Goal: Task Accomplishment & Management: Manage account settings

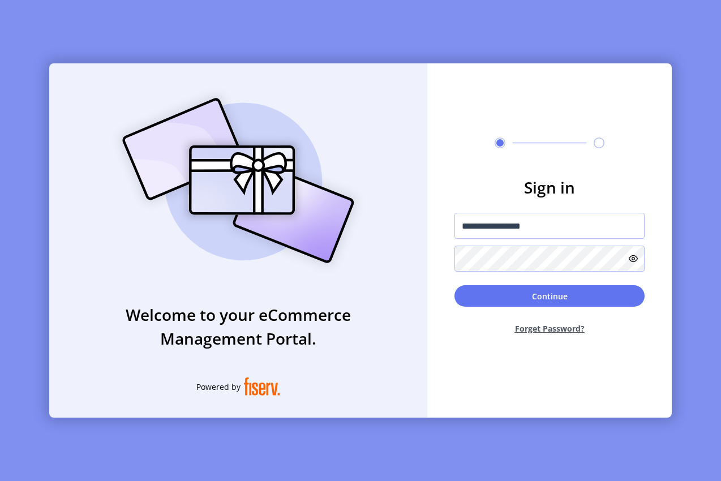
click at [521, 297] on button "Continue" at bounding box center [550, 296] width 190 height 22
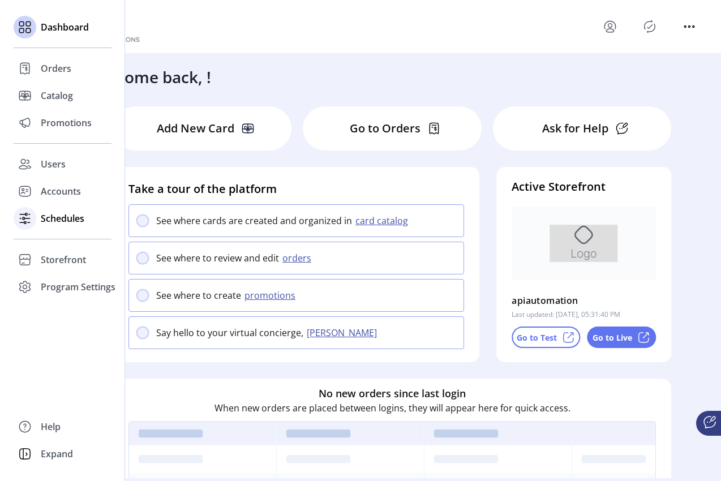
click at [57, 220] on span "Schedules" at bounding box center [63, 219] width 44 height 14
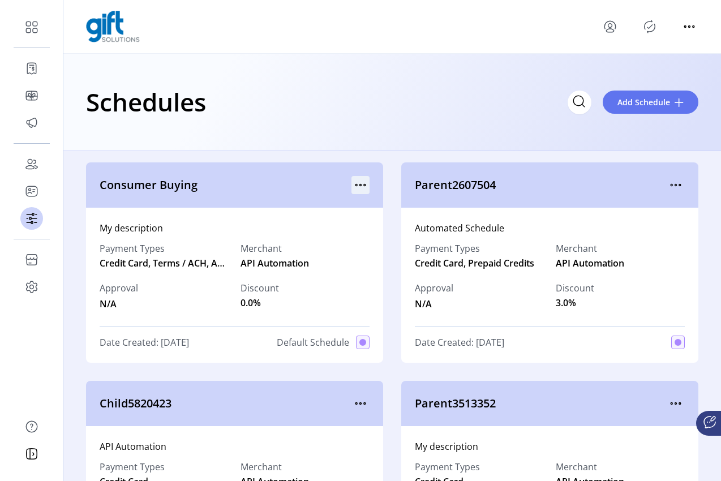
click at [356, 183] on icon "menu" at bounding box center [361, 185] width 18 height 18
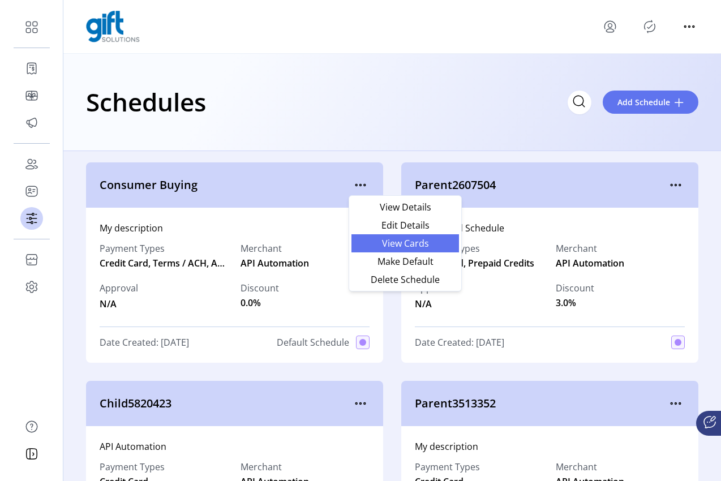
click at [417, 241] on span "View Cards" at bounding box center [405, 243] width 94 height 9
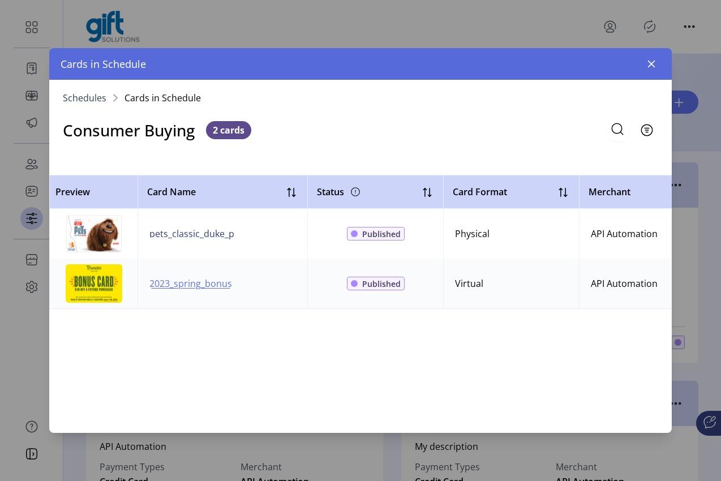
click at [203, 287] on span "2023_spring_bonus" at bounding box center [190, 284] width 83 height 14
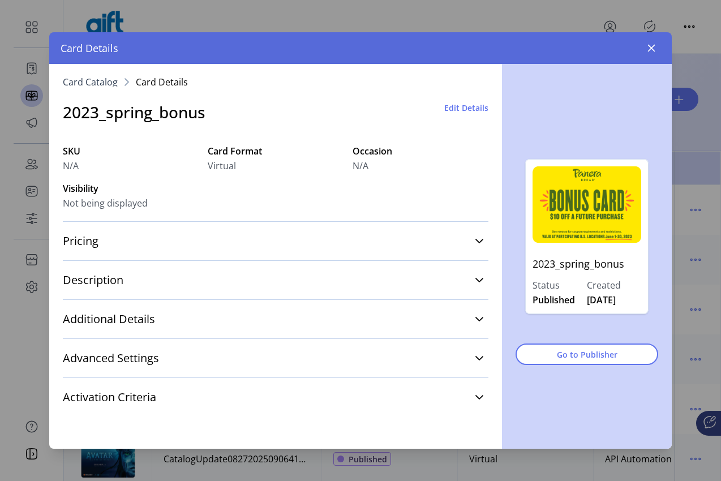
click at [461, 109] on span "Edit Details" at bounding box center [466, 108] width 44 height 12
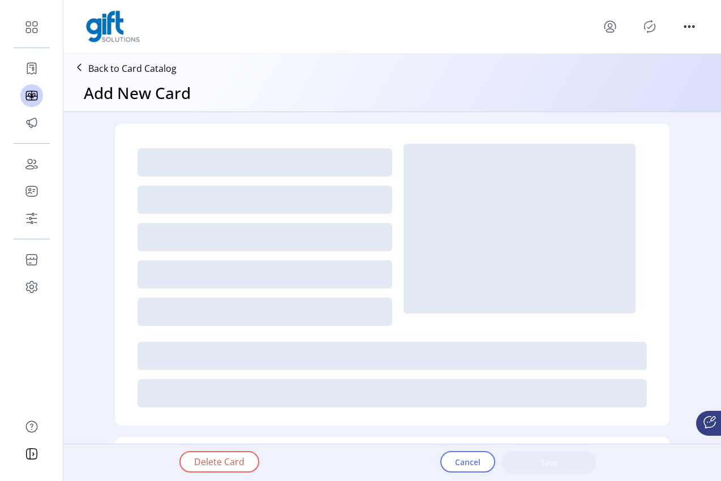
type textarea "**********"
type input "*"
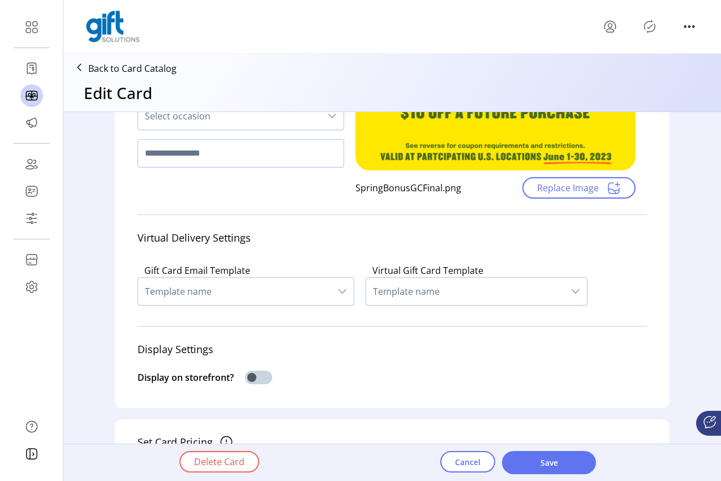
scroll to position [238, 0]
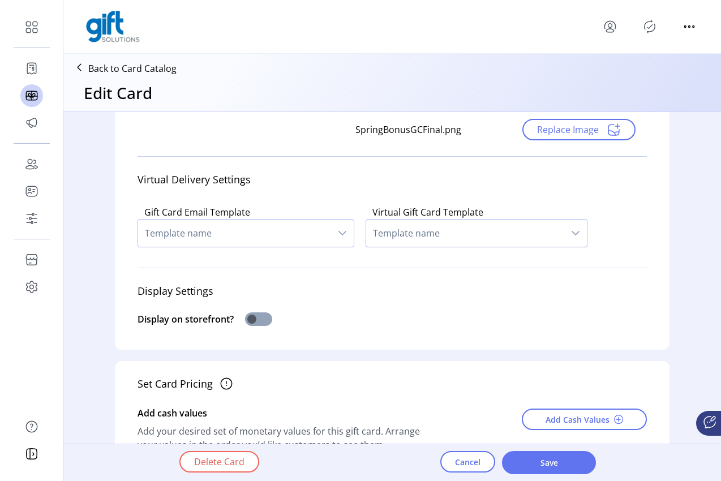
click at [258, 324] on span at bounding box center [258, 320] width 27 height 14
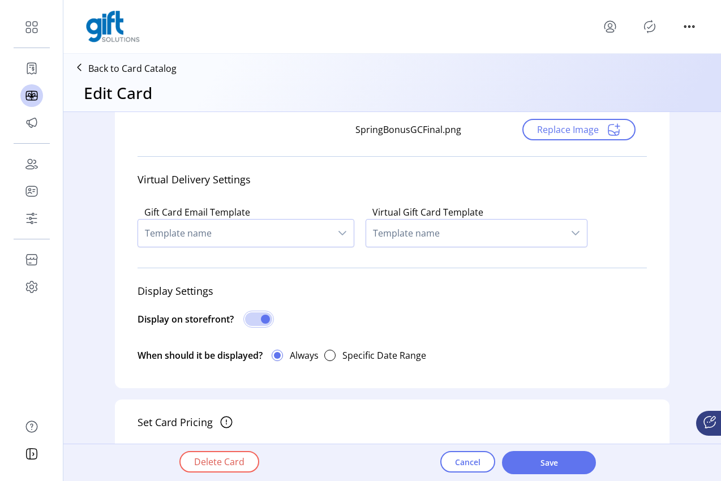
scroll to position [7, 4]
click at [515, 237] on span "Template name" at bounding box center [465, 233] width 198 height 27
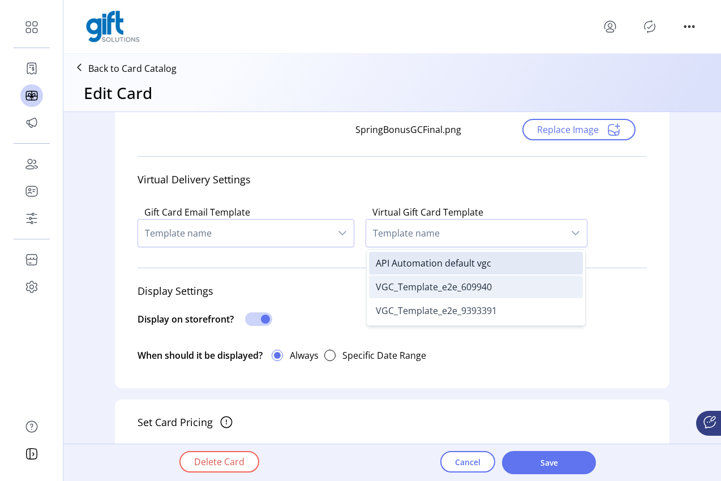
click at [494, 290] on li "VGC_Template_e2e_609940" at bounding box center [476, 287] width 214 height 23
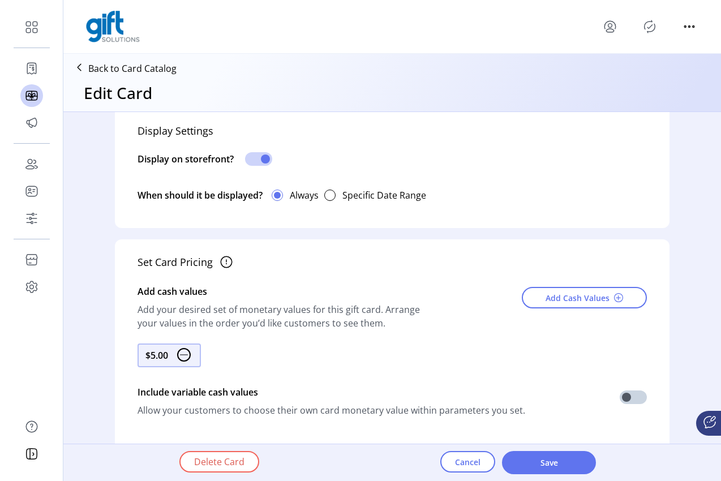
scroll to position [397, 0]
click at [587, 296] on span "Add Cash Values" at bounding box center [578, 299] width 64 height 12
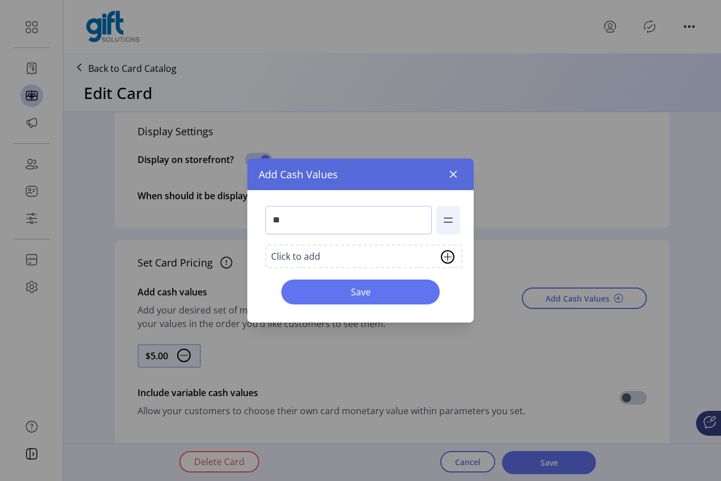
click at [446, 259] on img at bounding box center [448, 257] width 14 height 14
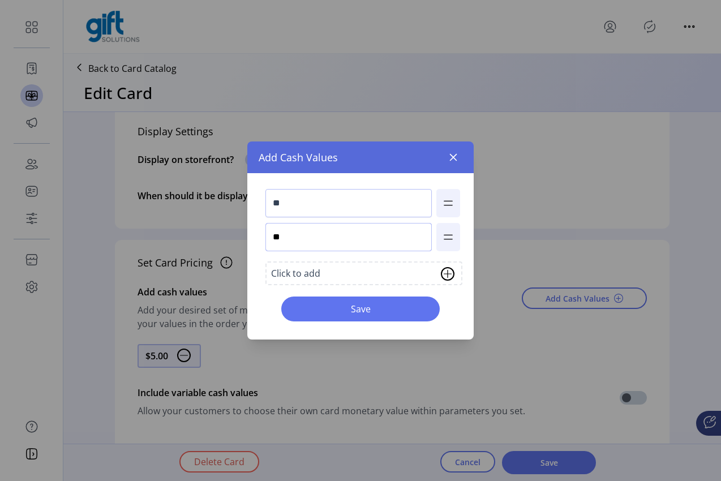
click at [337, 238] on input "**" at bounding box center [349, 237] width 166 height 28
type input "***"
click at [406, 273] on div "Click to add" at bounding box center [364, 274] width 197 height 24
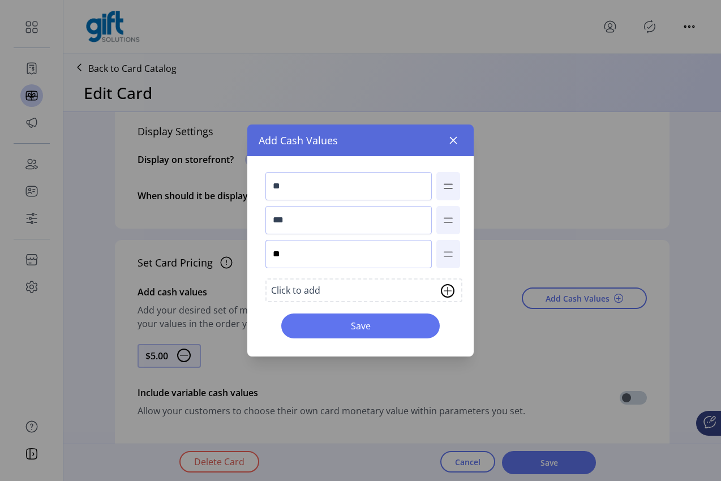
click at [275, 241] on input "**" at bounding box center [349, 254] width 166 height 28
click at [302, 253] on input "**" at bounding box center [349, 254] width 166 height 28
type input "****"
click at [338, 288] on div "Click to add" at bounding box center [364, 291] width 197 height 24
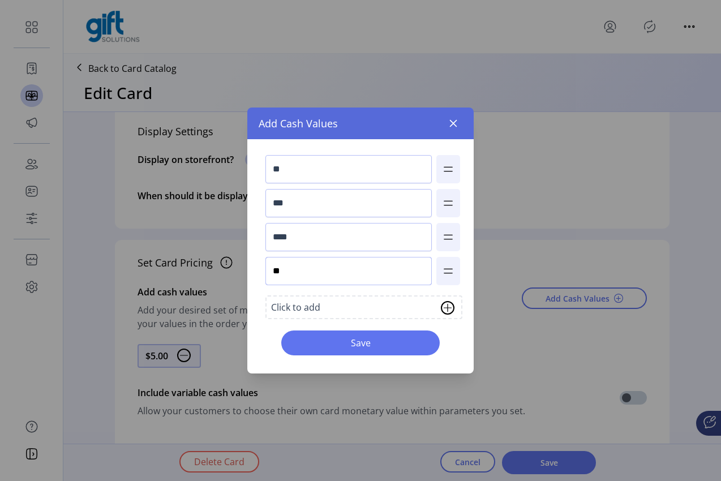
click at [311, 275] on input "**" at bounding box center [349, 271] width 166 height 28
type input "****"
click at [364, 341] on span "Save" at bounding box center [360, 343] width 129 height 14
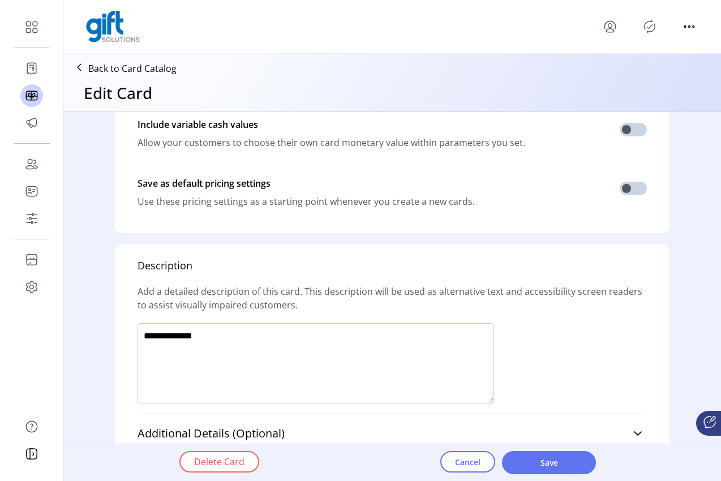
click at [344, 353] on textarea at bounding box center [316, 363] width 357 height 80
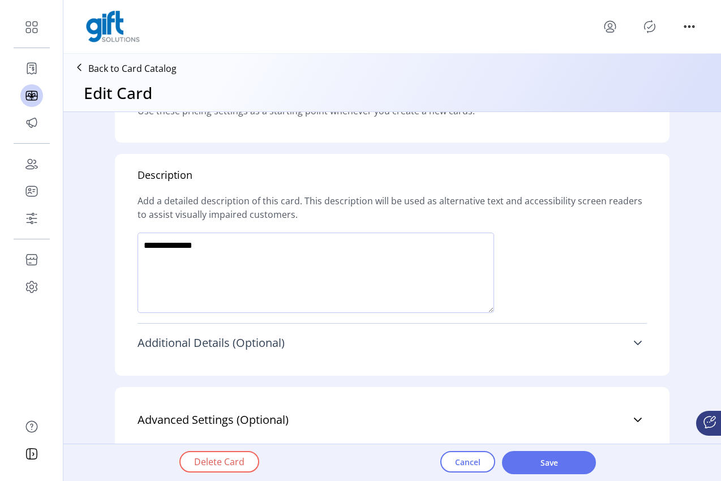
scroll to position [763, 0]
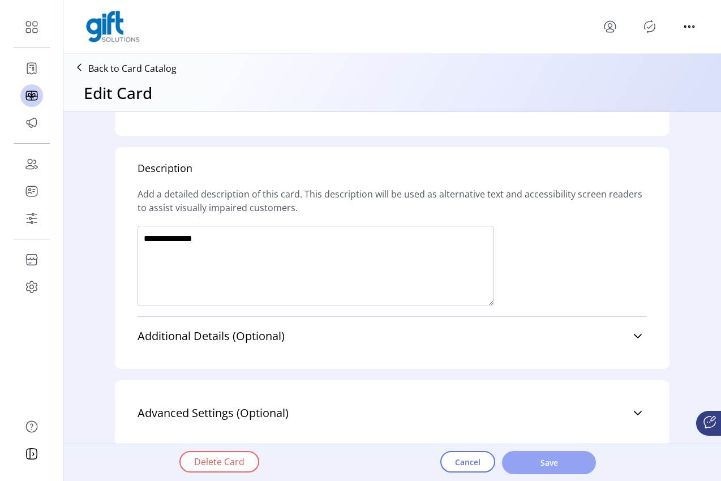
click at [521, 471] on button "Save" at bounding box center [549, 462] width 94 height 23
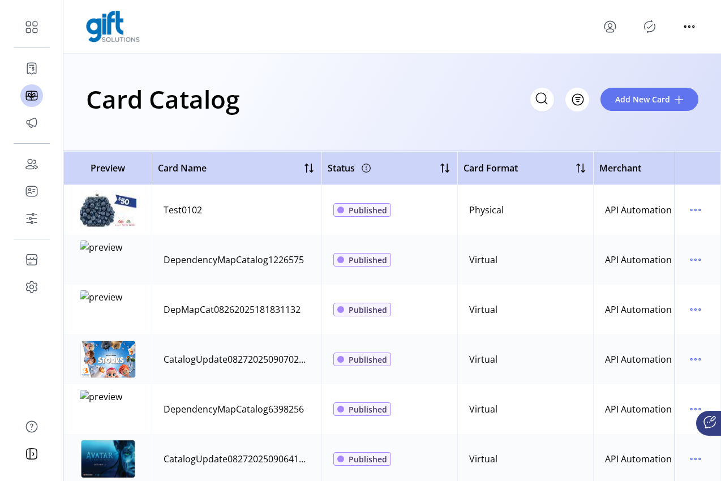
click at [650, 30] on icon "Publisher Panel" at bounding box center [650, 27] width 18 height 18
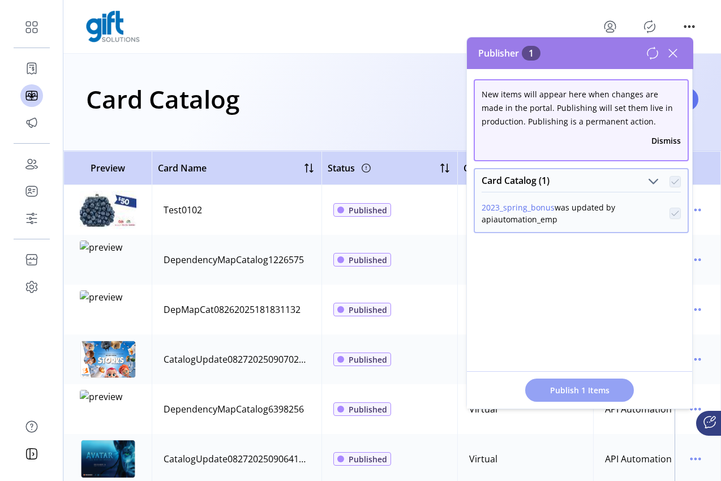
click at [598, 389] on span "Publish 1 Items" at bounding box center [579, 390] width 79 height 12
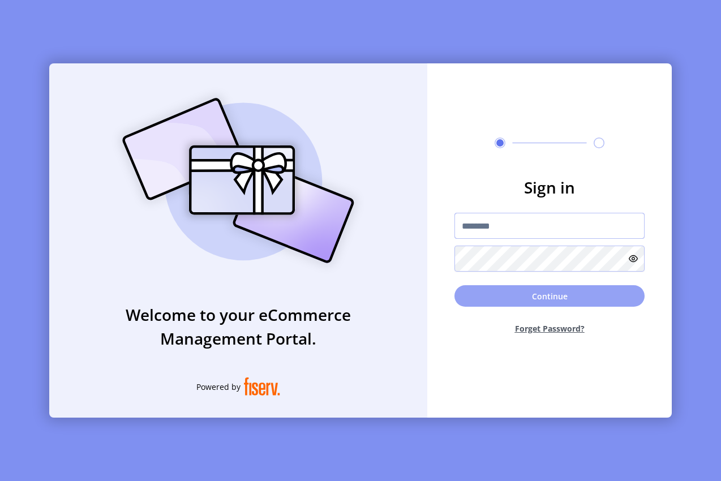
type input "**********"
click at [579, 290] on button "Continue" at bounding box center [550, 296] width 190 height 22
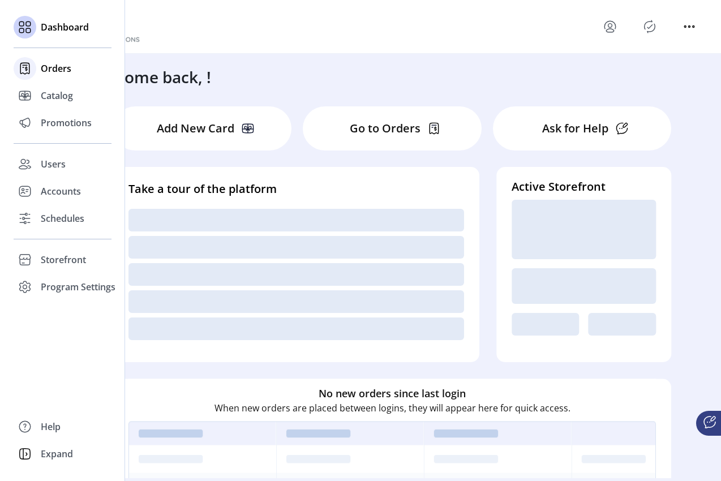
click at [46, 78] on div "Orders" at bounding box center [63, 68] width 98 height 27
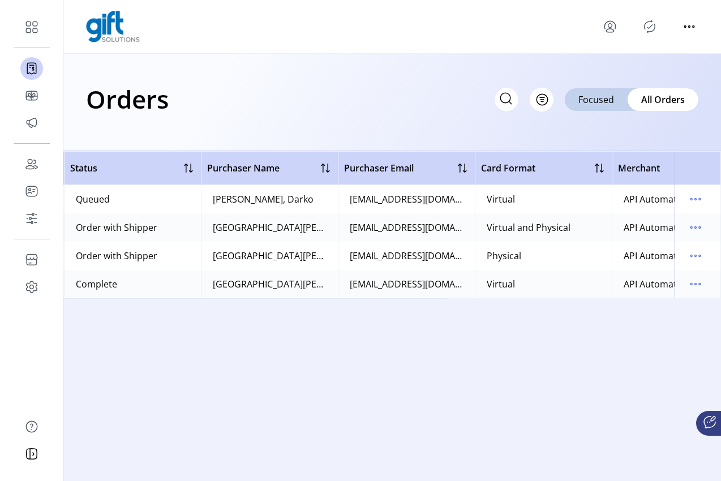
scroll to position [0, 348]
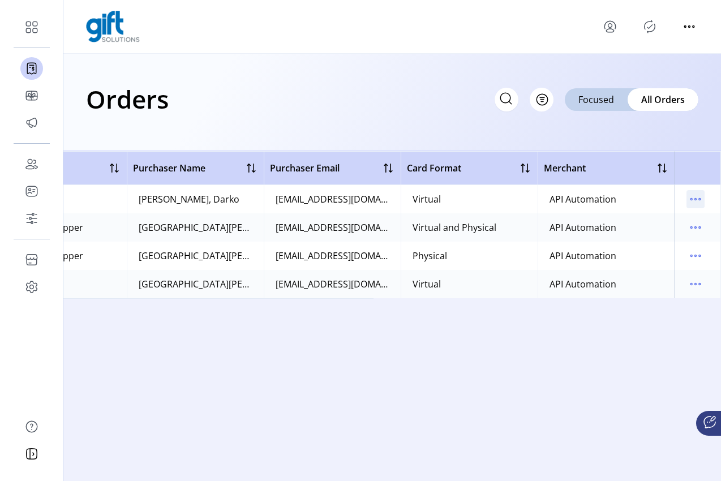
click at [699, 198] on icon "menu" at bounding box center [696, 199] width 18 height 18
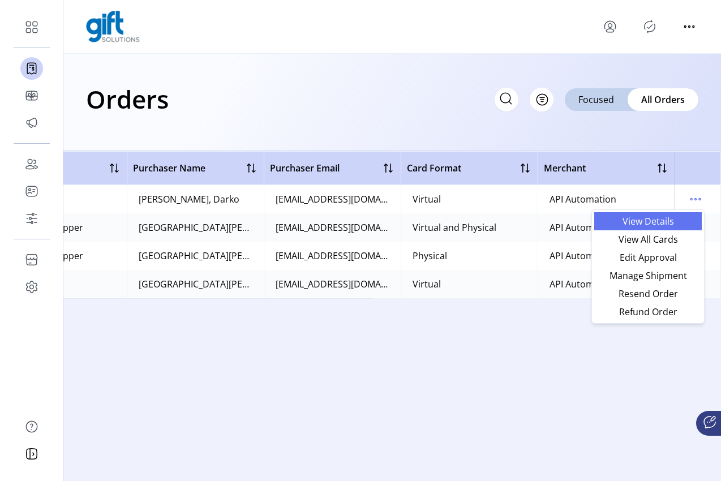
click at [664, 219] on span "View Details" at bounding box center [648, 221] width 94 height 9
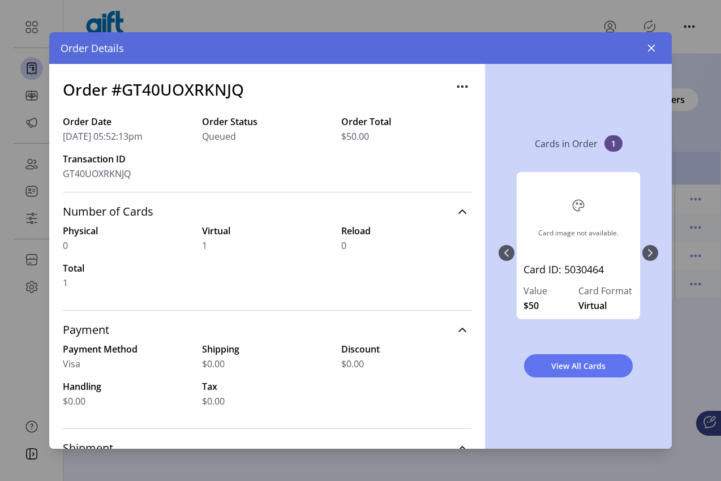
click at [653, 253] on div "Card image not available. Card ID: 5030464 Value $50 Card Format Virtual" at bounding box center [579, 253] width 160 height 185
click at [650, 53] on button "button" at bounding box center [652, 48] width 18 height 18
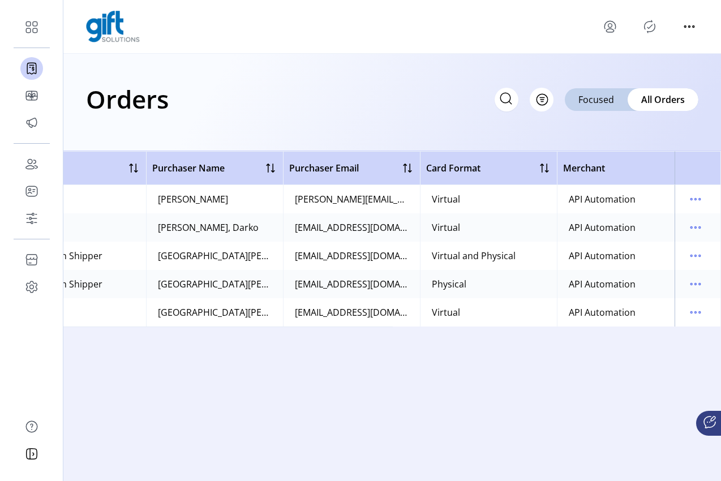
scroll to position [0, 348]
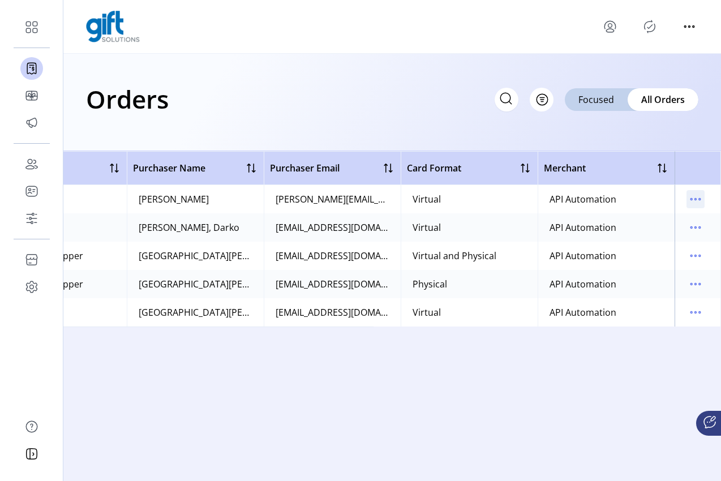
click at [696, 204] on icon "menu" at bounding box center [696, 199] width 18 height 18
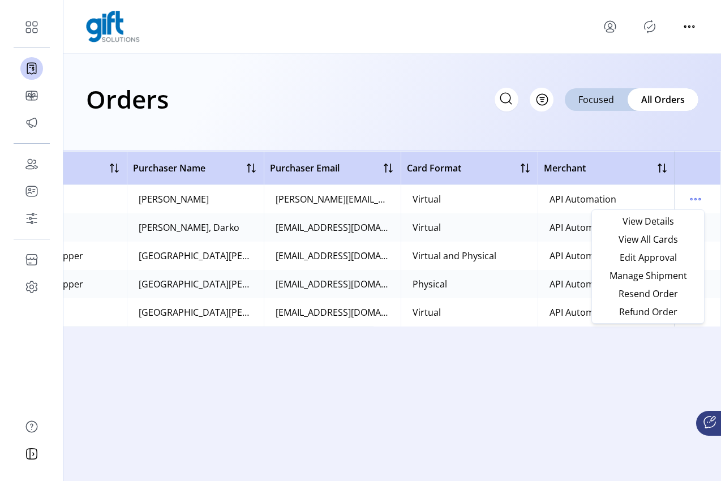
drag, startPoint x: 628, startPoint y: 389, endPoint x: 618, endPoint y: 470, distance: 81.5
click at [628, 389] on div "Order Number Order Date Status Purchaser Name Purchaser Email Card Format Merch…" at bounding box center [392, 316] width 658 height 330
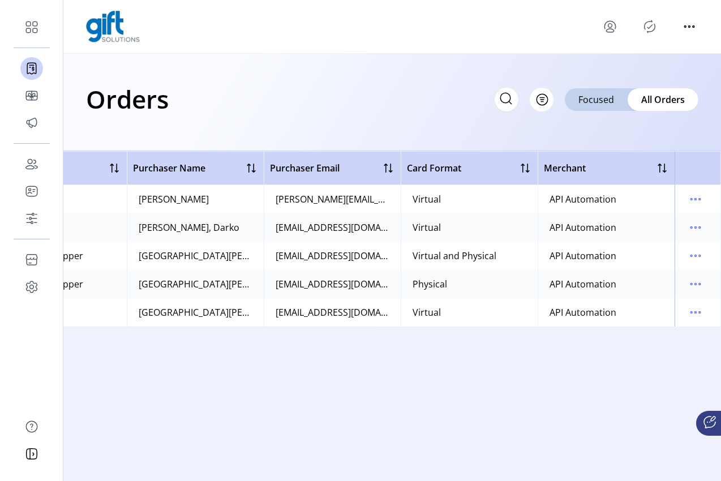
scroll to position [0, 0]
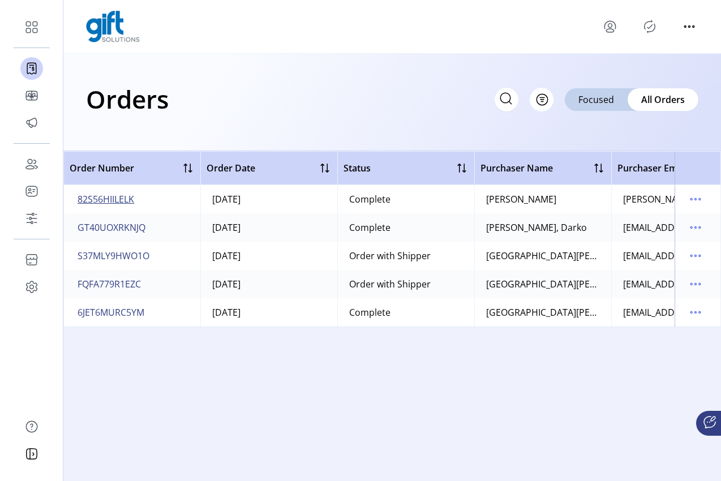
click at [112, 201] on span "82S56HIILELK" at bounding box center [106, 200] width 57 height 14
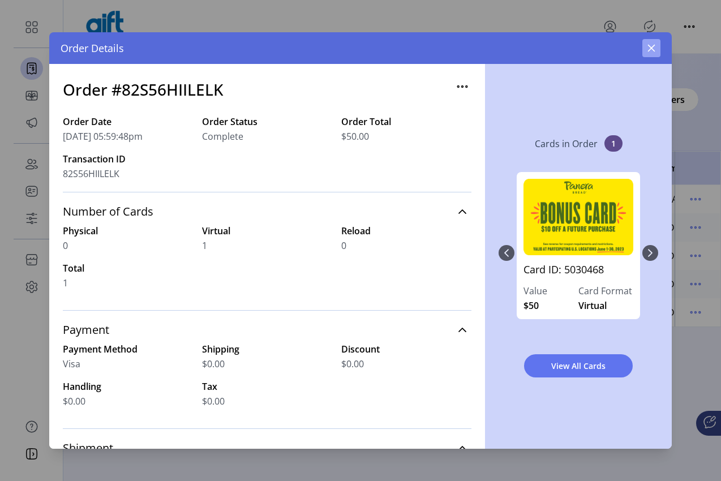
click at [655, 49] on icon "button" at bounding box center [651, 48] width 9 height 9
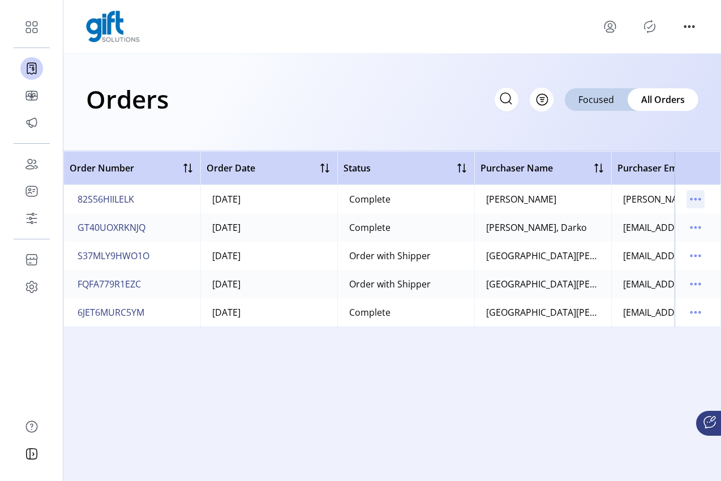
click at [698, 195] on icon "menu" at bounding box center [696, 199] width 18 height 18
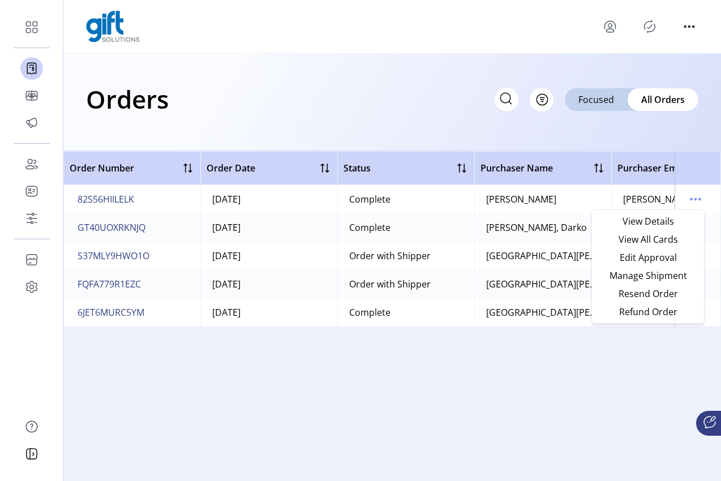
click at [540, 372] on div "Order Number Order Date Status Purchaser Name Purchaser Email Card Format Merch…" at bounding box center [392, 316] width 658 height 330
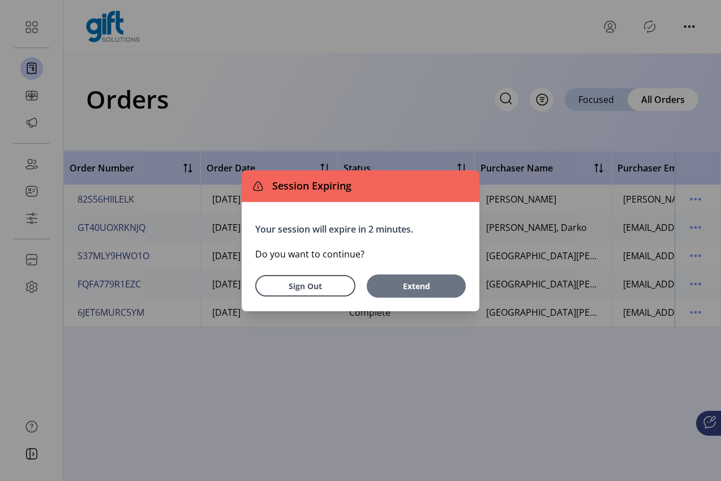
click at [407, 289] on span "Extend" at bounding box center [417, 286] width 88 height 12
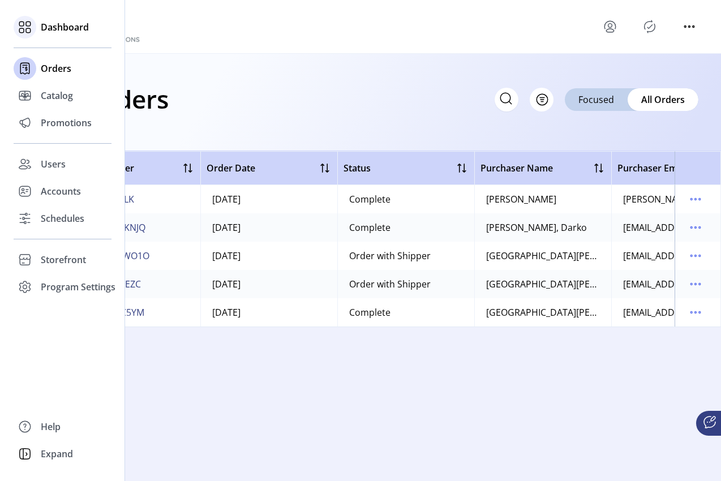
click at [35, 24] on div at bounding box center [25, 27] width 23 height 23
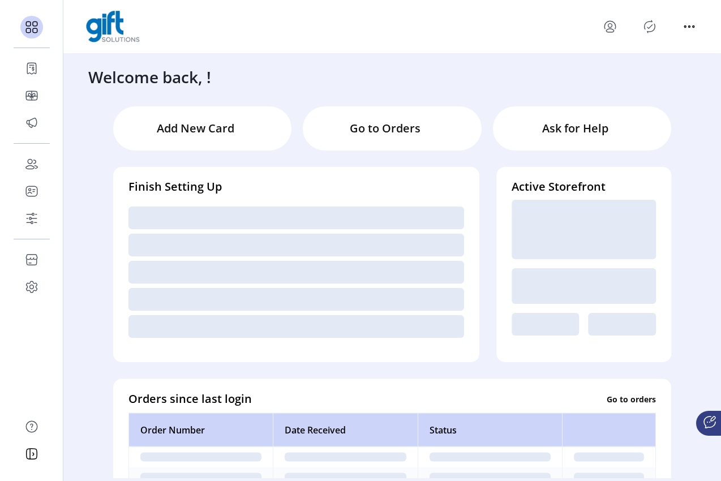
click at [610, 33] on icon "menu" at bounding box center [610, 27] width 18 height 18
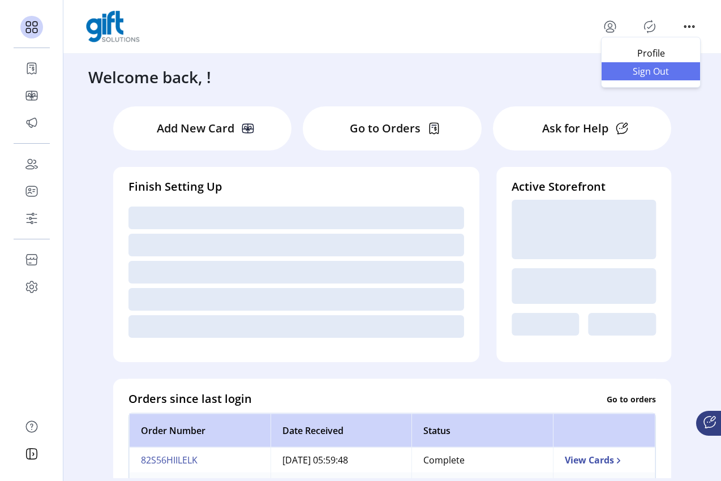
click at [632, 78] on link "Sign Out" at bounding box center [651, 71] width 99 height 18
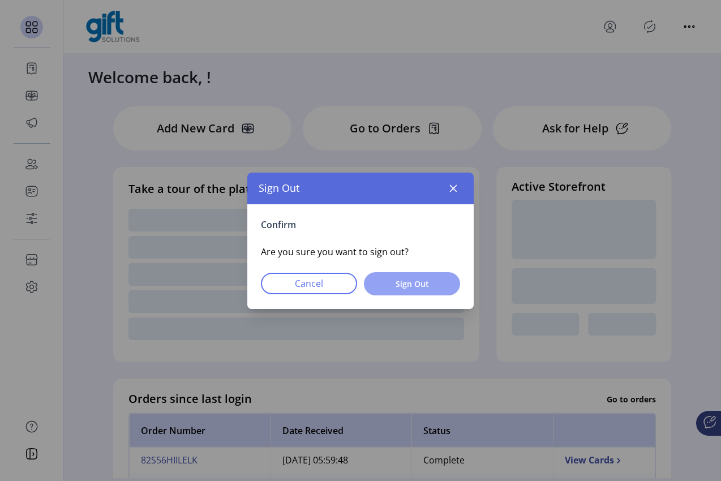
click at [404, 275] on button "Sign Out" at bounding box center [412, 283] width 96 height 23
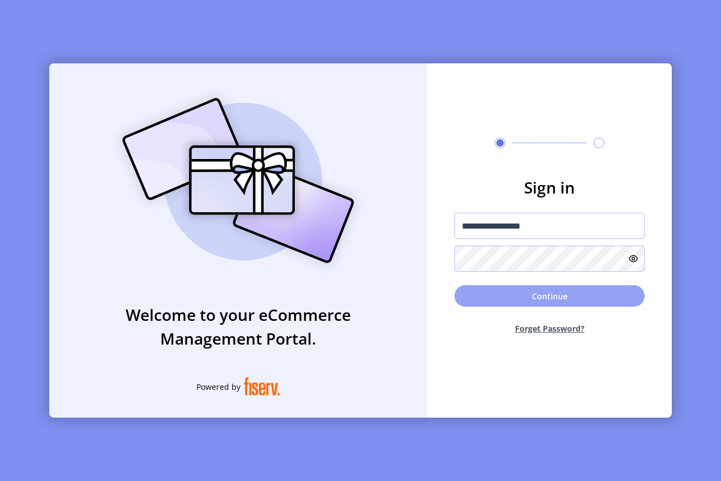
click at [522, 297] on button "Continue" at bounding box center [550, 296] width 190 height 22
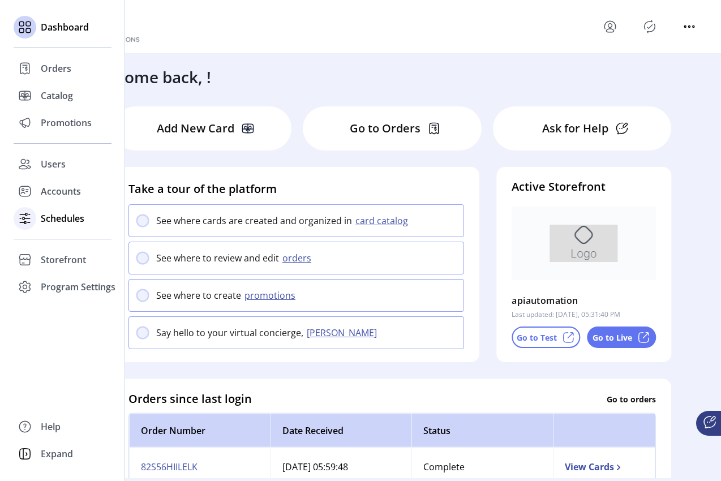
click at [47, 220] on span "Schedules" at bounding box center [63, 219] width 44 height 14
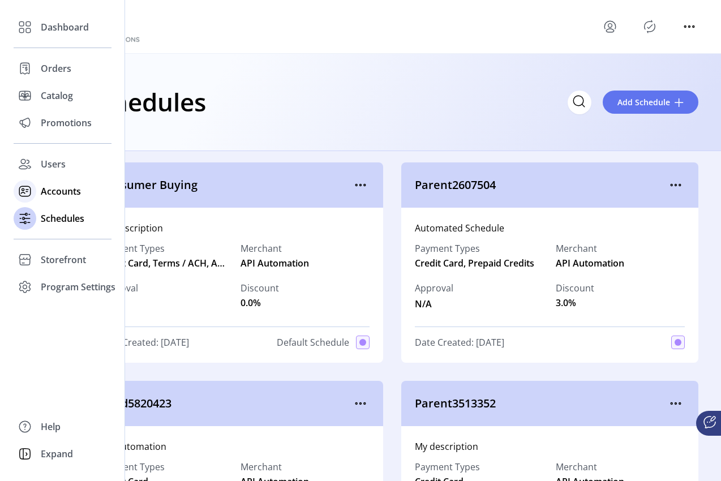
click at [38, 190] on div "Accounts" at bounding box center [63, 191] width 98 height 27
click at [65, 190] on span "Accounts" at bounding box center [61, 192] width 40 height 14
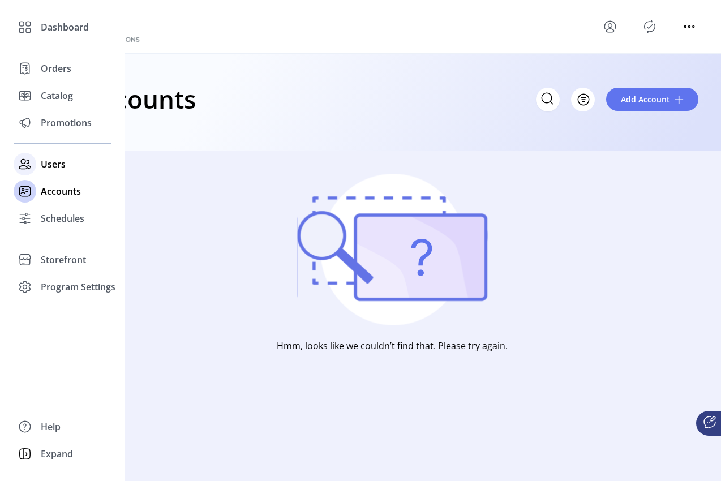
click at [36, 159] on div at bounding box center [25, 164] width 23 height 27
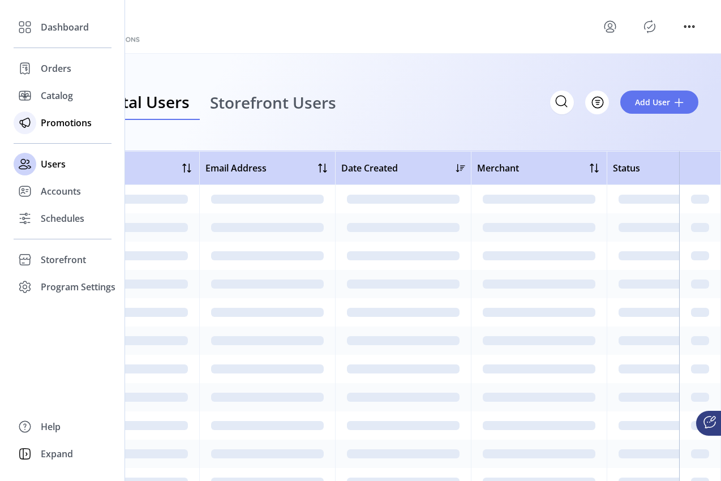
click at [50, 122] on span "Promotions" at bounding box center [66, 123] width 51 height 14
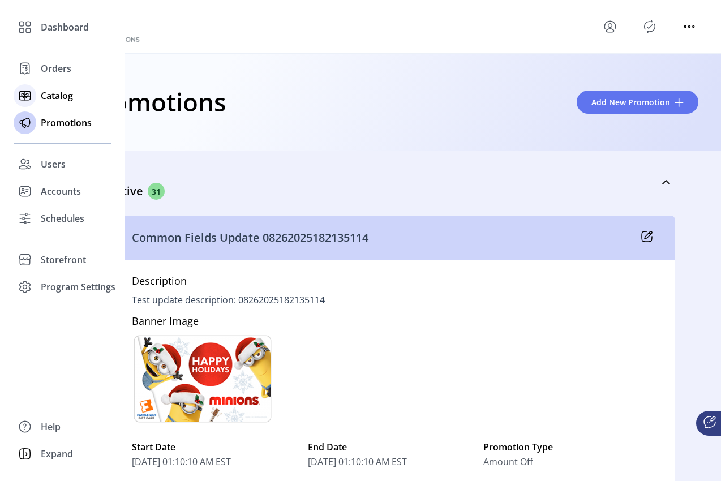
click at [35, 99] on div at bounding box center [25, 95] width 23 height 23
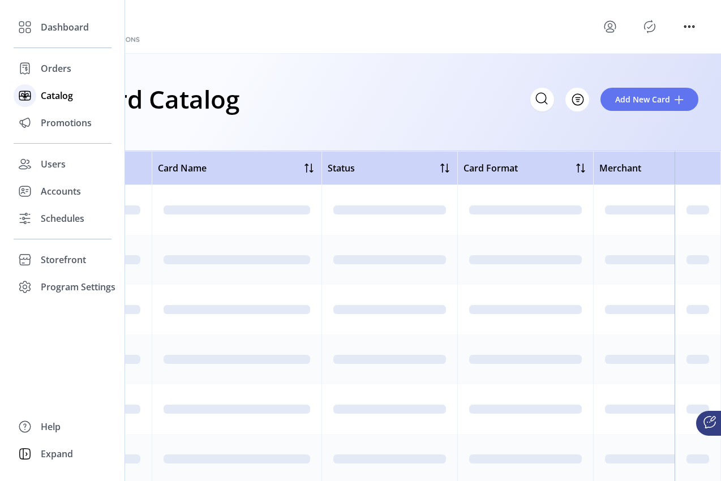
click at [63, 95] on span "Catalog" at bounding box center [57, 96] width 32 height 14
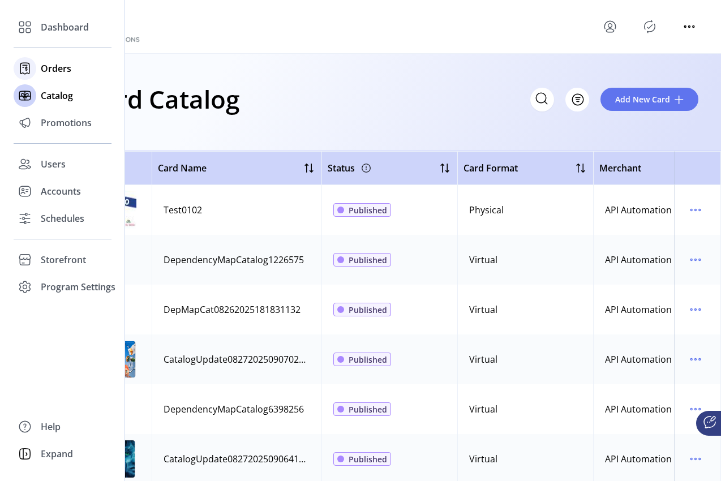
click at [36, 74] on div "Orders" at bounding box center [63, 68] width 98 height 27
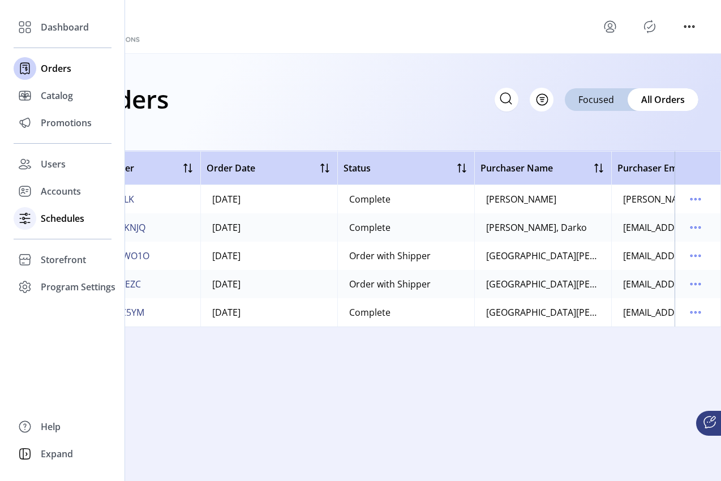
click at [32, 221] on icon at bounding box center [25, 218] width 18 height 18
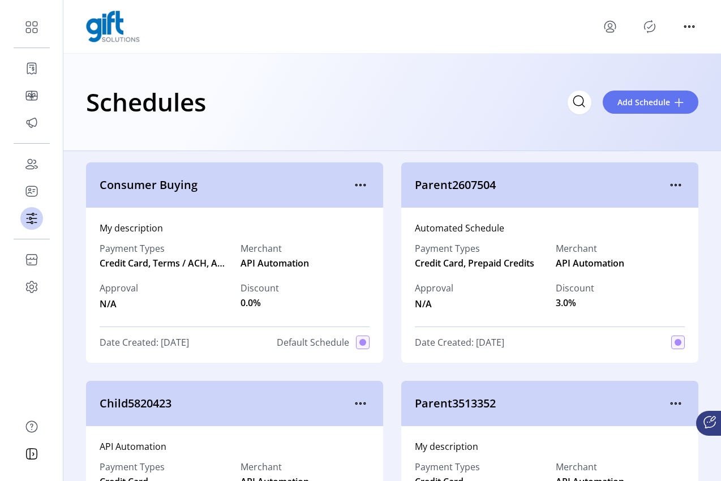
click at [613, 27] on icon "menu" at bounding box center [610, 27] width 18 height 18
click at [645, 70] on span "Sign Out" at bounding box center [651, 71] width 85 height 9
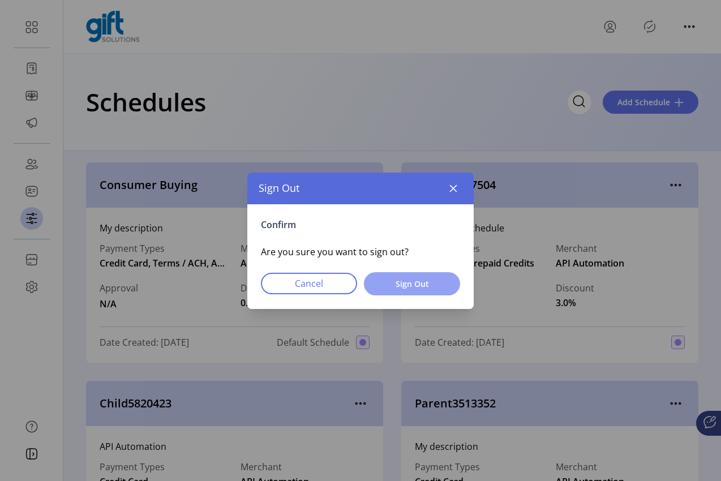
click at [419, 279] on span "Sign Out" at bounding box center [412, 284] width 67 height 12
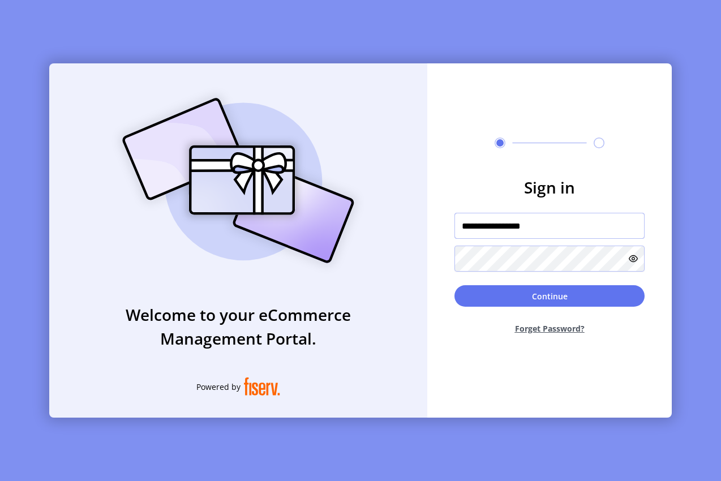
drag, startPoint x: 543, startPoint y: 229, endPoint x: 478, endPoint y: 229, distance: 65.1
click at [476, 229] on input "**********" at bounding box center [550, 226] width 190 height 26
drag, startPoint x: 590, startPoint y: 230, endPoint x: 416, endPoint y: 223, distance: 174.5
click at [416, 223] on div "**********" at bounding box center [360, 240] width 623 height 354
type input "**********"
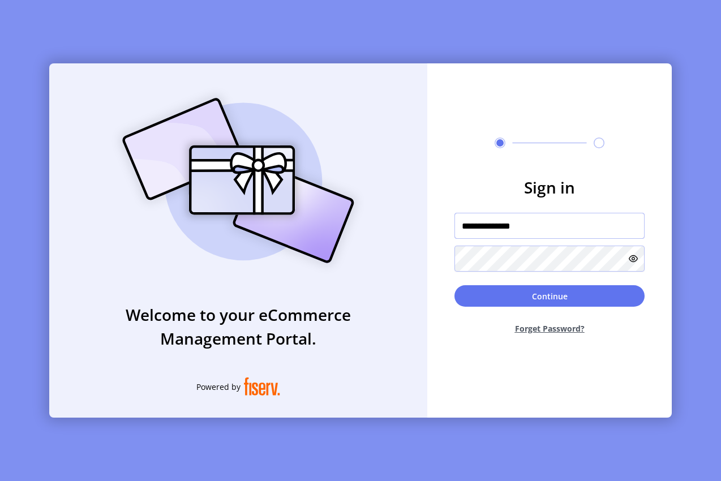
click at [455, 285] on button "Continue" at bounding box center [550, 296] width 190 height 22
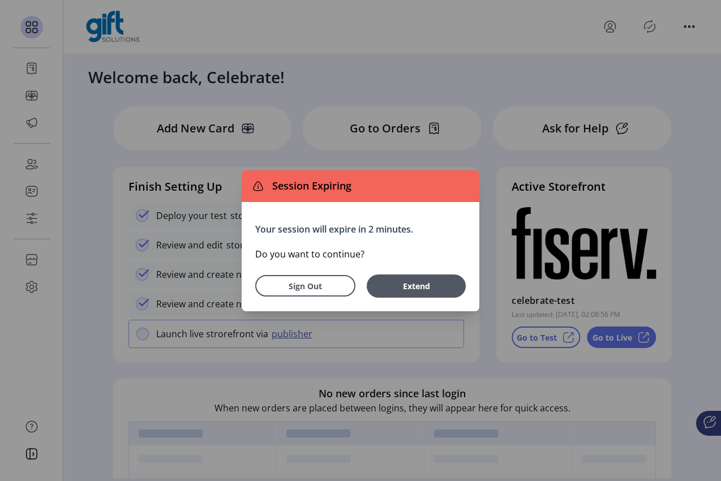
drag, startPoint x: 441, startPoint y: 284, endPoint x: 141, endPoint y: 264, distance: 300.7
click at [441, 284] on span "Extend" at bounding box center [417, 286] width 88 height 12
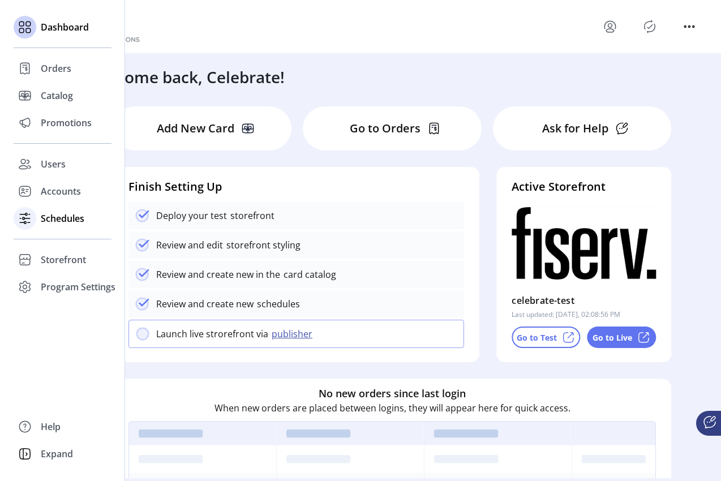
click at [41, 217] on span "Schedules" at bounding box center [63, 219] width 44 height 14
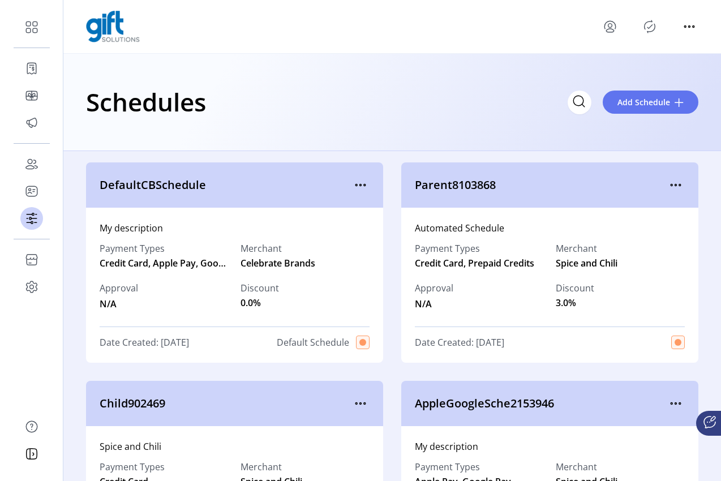
scroll to position [11, 0]
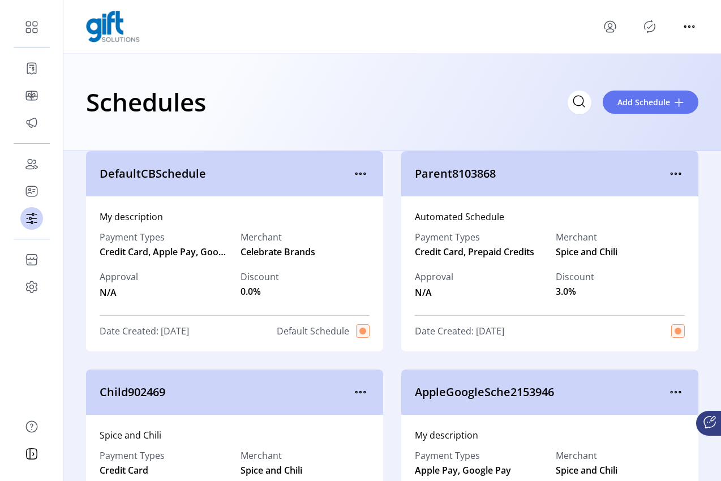
click at [236, 169] on span "DefaultCBSchedule" at bounding box center [226, 173] width 252 height 17
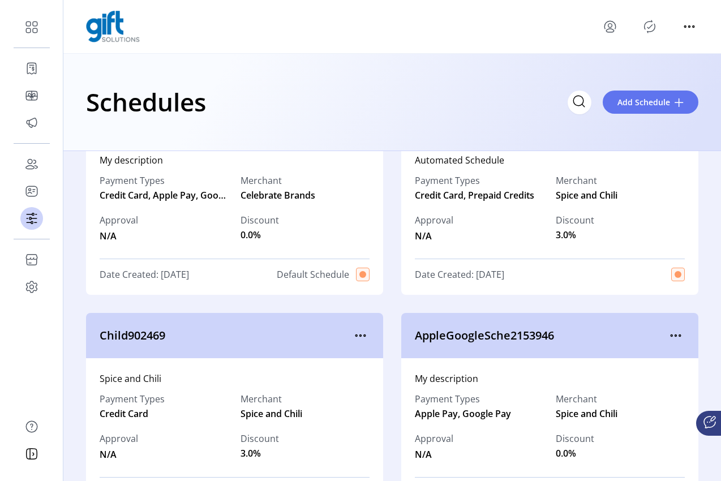
scroll to position [0, 0]
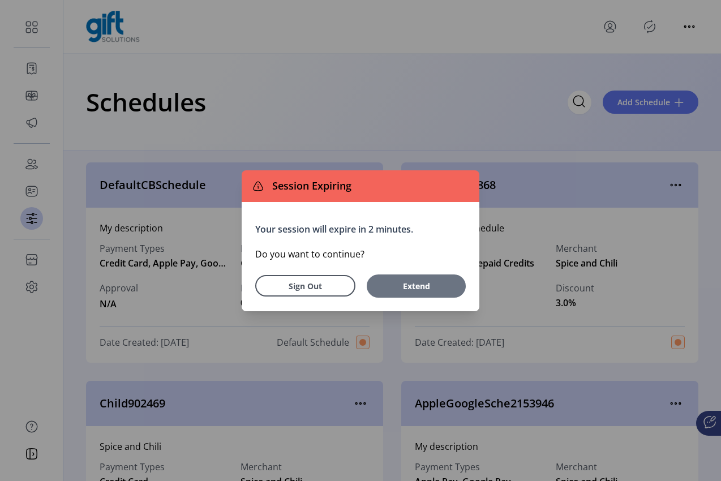
click at [446, 288] on span "Extend" at bounding box center [417, 286] width 88 height 12
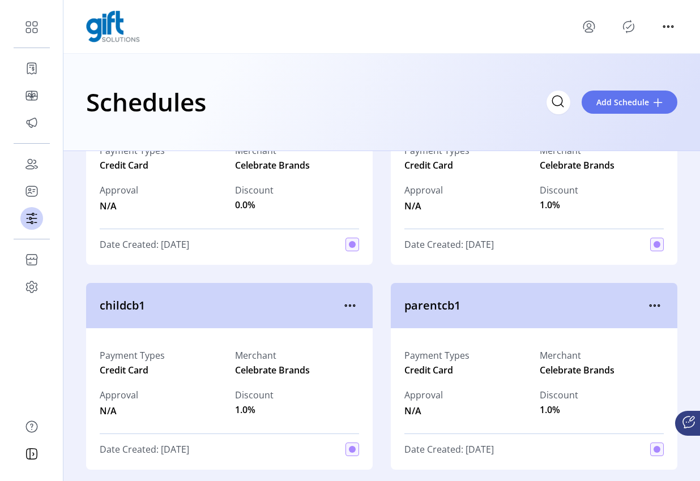
scroll to position [151, 0]
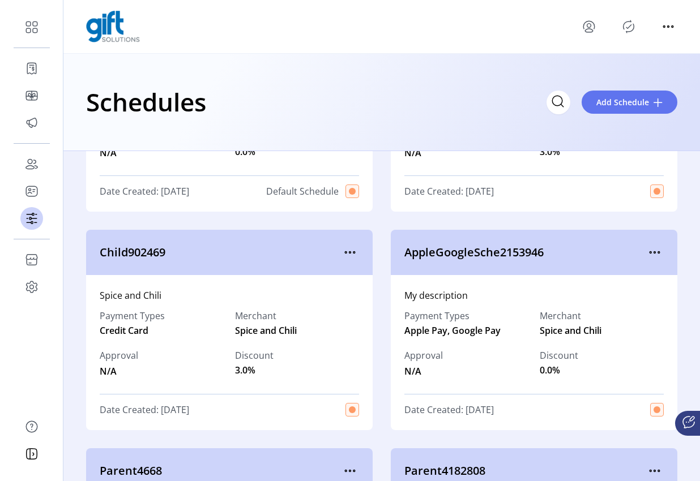
drag, startPoint x: 699, startPoint y: 156, endPoint x: 698, endPoint y: 145, distance: 11.4
click at [698, 145] on app-schedules-list "Schedules Add Schedule DefaultCBSchedule My description Payment Types Credit Ca…" at bounding box center [381, 267] width 636 height 427
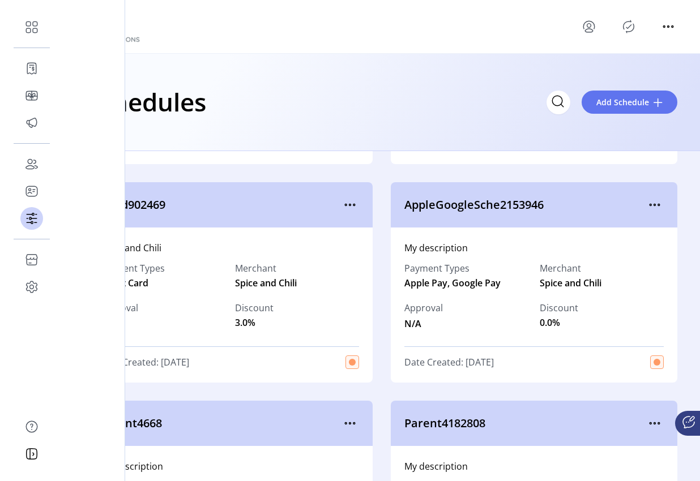
scroll to position [0, 0]
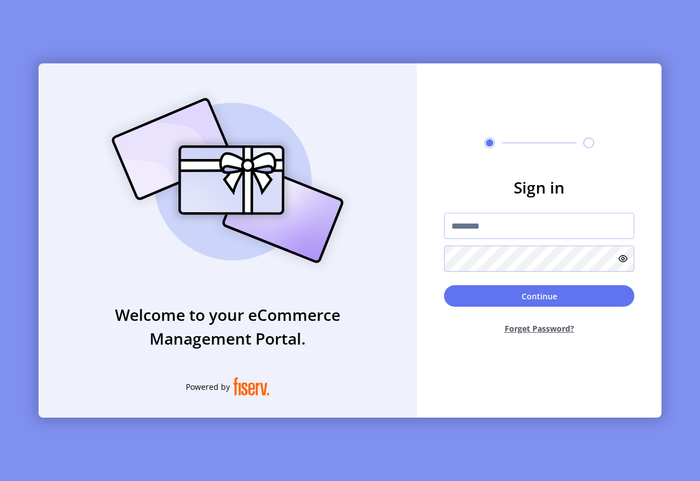
type input "**********"
